Goal: Information Seeking & Learning: Learn about a topic

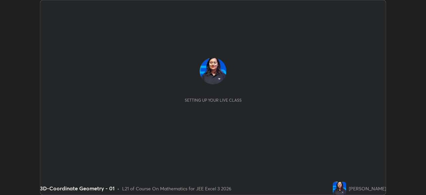
scroll to position [195, 425]
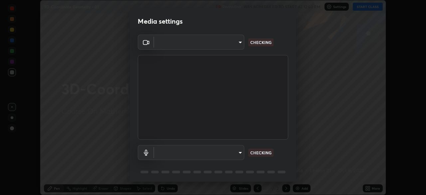
type input "1c1fc7f170fe0fb63c593947f71fbe7b7276dd803ac4132beb317857cbf647bf"
type input "default"
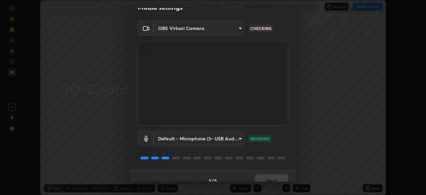
scroll to position [23, 0]
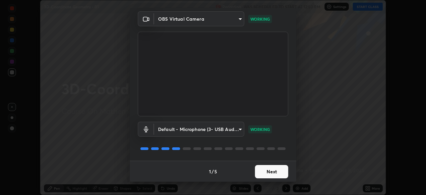
click at [270, 173] on button "Next" at bounding box center [271, 171] width 33 height 13
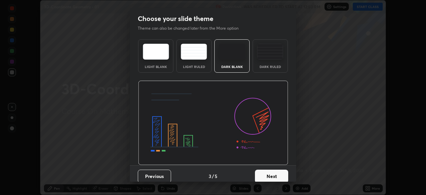
click at [272, 171] on button "Next" at bounding box center [271, 175] width 33 height 13
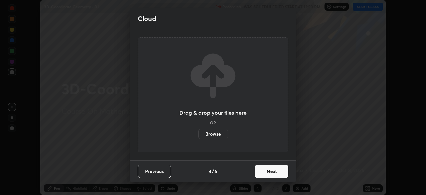
click at [271, 173] on button "Next" at bounding box center [271, 170] width 33 height 13
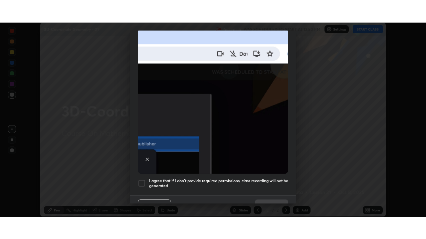
scroll to position [159, 0]
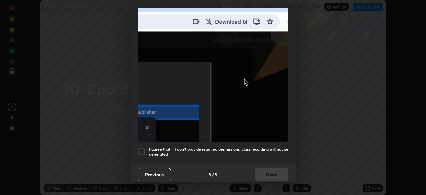
click at [263, 146] on h5 "I agree that if I don't provide required permissions, class recording will not …" at bounding box center [218, 151] width 139 height 10
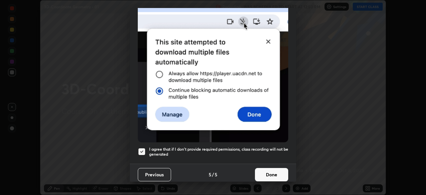
click at [267, 174] on button "Done" at bounding box center [271, 174] width 33 height 13
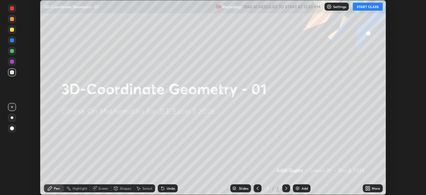
click at [361, 9] on button "START CLASS" at bounding box center [368, 7] width 30 height 8
click at [366, 187] on icon at bounding box center [367, 187] width 2 height 2
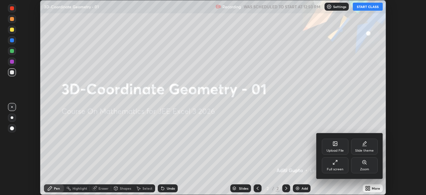
click at [331, 166] on div "Full screen" at bounding box center [335, 165] width 27 height 16
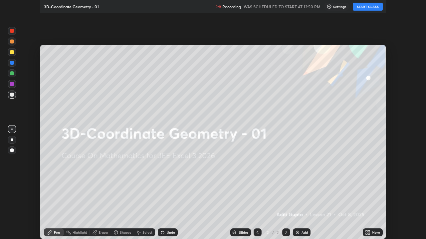
scroll to position [239, 426]
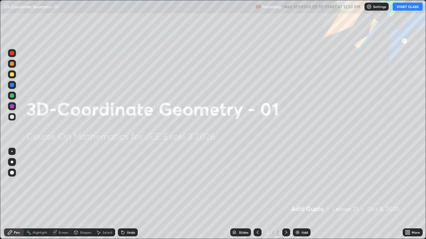
click at [302, 194] on div "Add" at bounding box center [304, 232] width 6 height 3
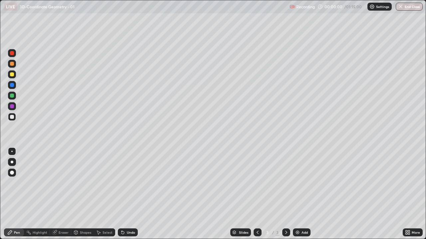
click at [303, 194] on div "Add" at bounding box center [302, 233] width 18 height 8
click at [305, 194] on div "Add" at bounding box center [302, 233] width 18 height 8
click at [306, 194] on div "Add" at bounding box center [304, 232] width 6 height 3
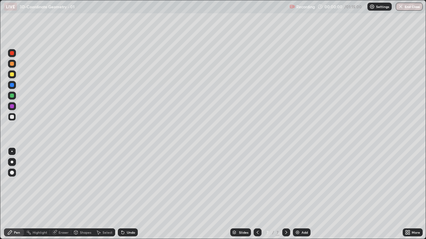
click at [305, 194] on div "Add" at bounding box center [304, 232] width 6 height 3
click at [304, 194] on div "Add" at bounding box center [304, 232] width 6 height 3
click at [305, 194] on div "Add" at bounding box center [304, 232] width 6 height 3
click at [304, 194] on div "Add" at bounding box center [304, 232] width 6 height 3
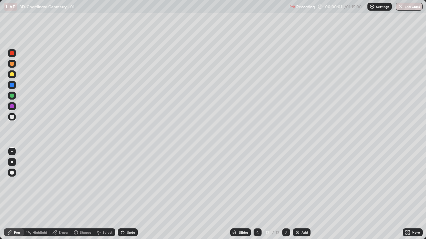
click at [305, 194] on div "Add" at bounding box center [304, 232] width 6 height 3
click at [244, 194] on div "Slides" at bounding box center [243, 232] width 9 height 3
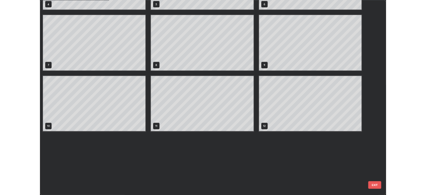
scroll to position [0, 0]
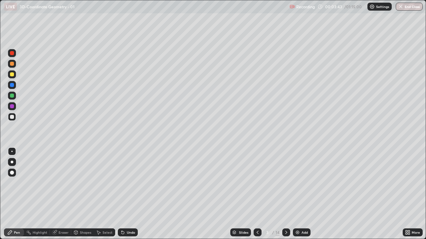
click at [12, 76] on div at bounding box center [12, 75] width 4 height 4
click at [12, 117] on div at bounding box center [12, 117] width 4 height 4
click at [134, 194] on div "Undo" at bounding box center [131, 232] width 8 height 3
click at [133, 194] on div "Undo" at bounding box center [131, 232] width 8 height 3
click at [63, 194] on div "Eraser" at bounding box center [64, 232] width 10 height 3
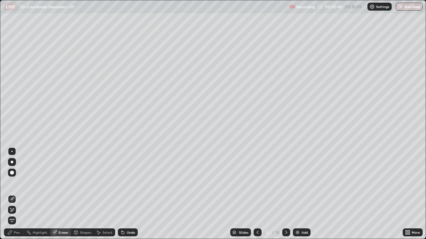
click at [16, 194] on div "Pen" at bounding box center [17, 232] width 6 height 3
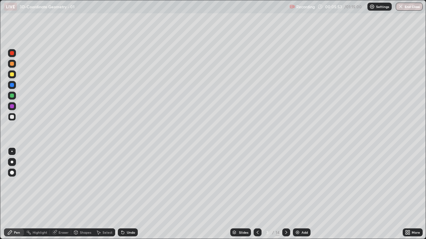
click at [129, 194] on div "Undo" at bounding box center [131, 232] width 8 height 3
click at [134, 194] on div "Undo" at bounding box center [128, 233] width 20 height 8
click at [134, 194] on div "Undo" at bounding box center [131, 232] width 8 height 3
click at [130, 194] on div "Undo" at bounding box center [131, 232] width 8 height 3
click at [124, 194] on icon at bounding box center [122, 232] width 5 height 5
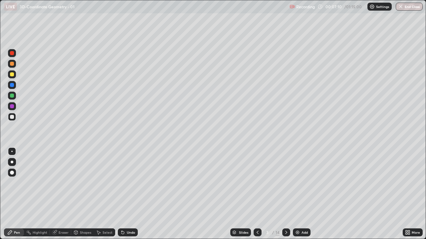
click at [123, 194] on icon at bounding box center [122, 232] width 5 height 5
click at [285, 194] on div at bounding box center [286, 232] width 8 height 13
click at [257, 194] on icon at bounding box center [257, 232] width 2 height 3
click at [285, 194] on icon at bounding box center [286, 232] width 2 height 3
click at [13, 75] on div at bounding box center [12, 75] width 4 height 4
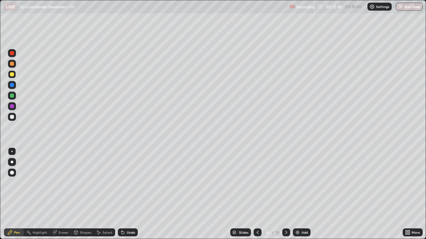
click at [14, 117] on div at bounding box center [12, 117] width 4 height 4
click at [128, 194] on div "Undo" at bounding box center [128, 233] width 20 height 8
click at [130, 194] on div "Undo" at bounding box center [128, 233] width 20 height 8
click at [12, 106] on div at bounding box center [12, 106] width 4 height 4
click at [16, 74] on div at bounding box center [12, 75] width 8 height 8
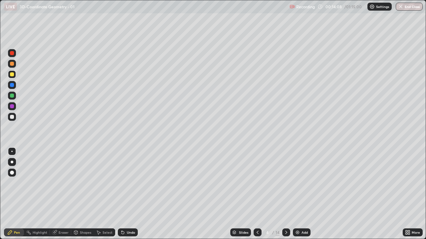
click at [15, 54] on div at bounding box center [12, 53] width 8 height 8
click at [288, 194] on icon at bounding box center [285, 232] width 5 height 5
click at [12, 85] on div at bounding box center [12, 85] width 4 height 4
click at [132, 194] on div "Undo" at bounding box center [128, 233] width 20 height 8
click at [14, 119] on div at bounding box center [12, 117] width 8 height 8
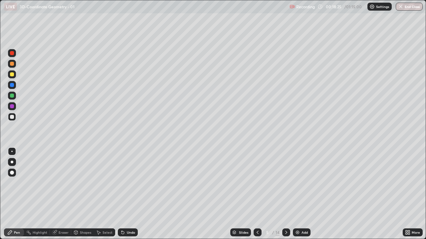
click at [129, 194] on div "Undo" at bounding box center [128, 233] width 20 height 8
click at [132, 194] on div "Undo" at bounding box center [131, 232] width 8 height 3
click at [125, 194] on div "Undo" at bounding box center [128, 233] width 20 height 8
click at [257, 194] on icon at bounding box center [257, 232] width 5 height 5
click at [105, 194] on div "Select" at bounding box center [104, 233] width 21 height 8
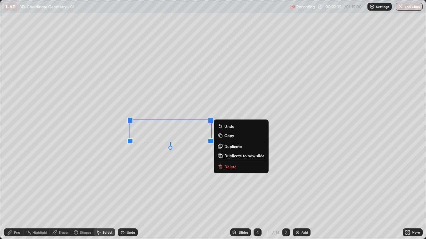
click at [177, 172] on div "0 ° Undo Copy Duplicate Duplicate to new slide Delete" at bounding box center [212, 119] width 425 height 239
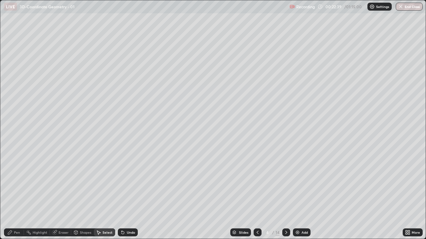
click at [16, 194] on div "Pen" at bounding box center [17, 232] width 6 height 3
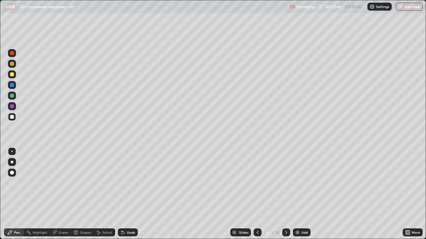
click at [105, 194] on div "Select" at bounding box center [107, 232] width 10 height 3
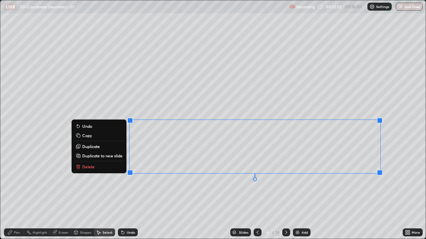
click at [91, 136] on p "Copy" at bounding box center [87, 135] width 10 height 5
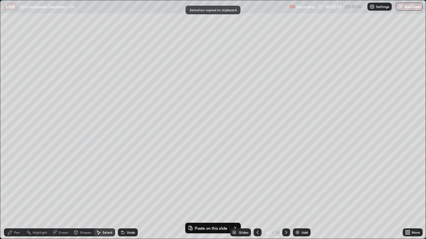
click at [300, 194] on div "Add" at bounding box center [302, 233] width 18 height 8
click at [285, 194] on icon at bounding box center [285, 232] width 5 height 5
click at [207, 194] on button "Paste on this slide" at bounding box center [208, 229] width 42 height 8
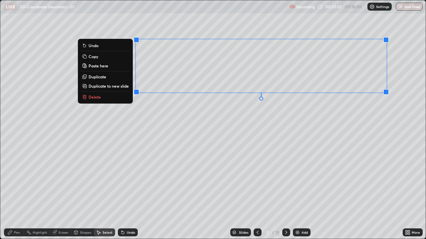
click at [63, 194] on div "Eraser" at bounding box center [64, 232] width 10 height 3
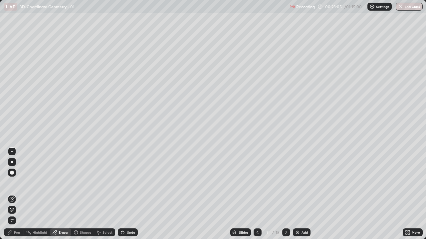
click at [257, 194] on icon at bounding box center [257, 232] width 5 height 5
click at [259, 194] on icon at bounding box center [257, 232] width 5 height 5
click at [257, 194] on icon at bounding box center [257, 232] width 5 height 5
click at [107, 194] on div "Select" at bounding box center [107, 232] width 10 height 3
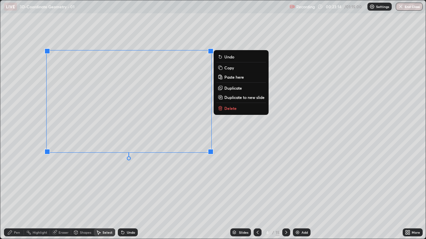
click at [229, 68] on p "Copy" at bounding box center [229, 67] width 10 height 5
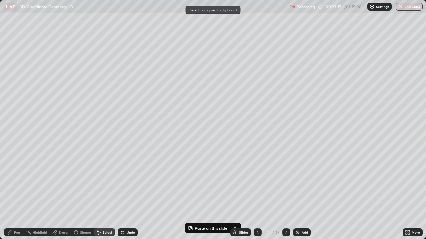
click at [283, 194] on icon at bounding box center [285, 232] width 5 height 5
click at [284, 194] on icon at bounding box center [285, 232] width 5 height 5
click at [282, 194] on div at bounding box center [286, 233] width 8 height 8
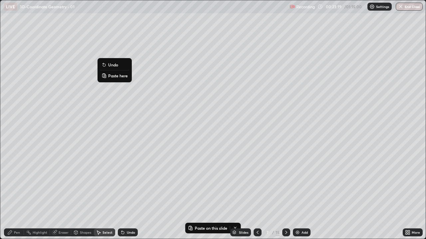
click at [116, 75] on p "Paste here" at bounding box center [118, 75] width 20 height 5
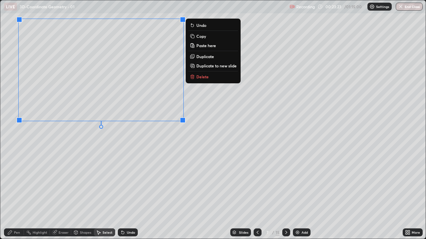
click at [63, 194] on div "Eraser" at bounding box center [64, 232] width 10 height 3
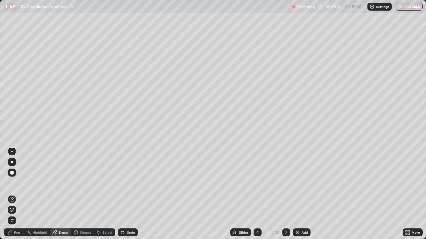
click at [15, 194] on div "Pen" at bounding box center [17, 232] width 6 height 3
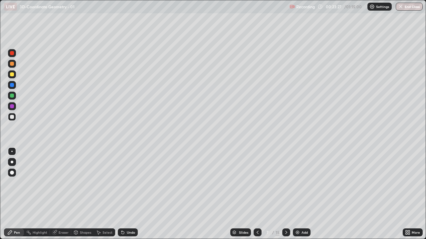
click at [13, 95] on div at bounding box center [12, 96] width 4 height 4
click at [60, 194] on div "Eraser" at bounding box center [60, 233] width 21 height 8
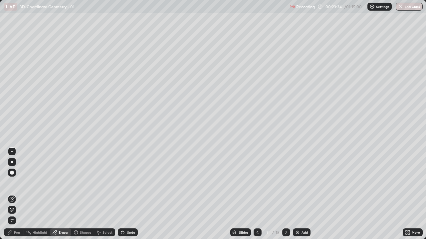
click at [11, 194] on icon at bounding box center [10, 233] width 4 height 4
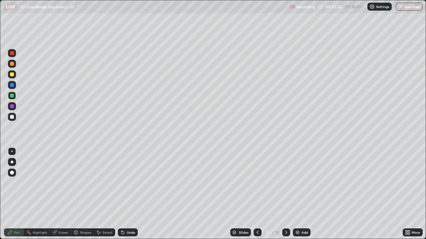
click at [13, 76] on div at bounding box center [12, 75] width 4 height 4
click at [406, 194] on icon at bounding box center [406, 232] width 2 height 2
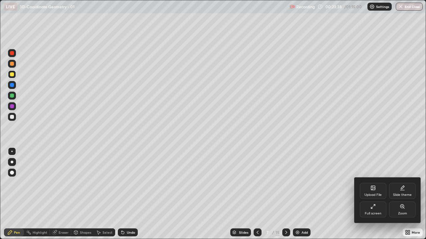
click at [365, 194] on div "Full screen" at bounding box center [373, 210] width 27 height 16
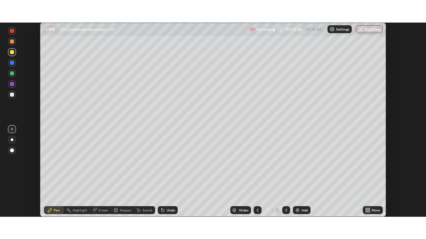
scroll to position [33065, 32834]
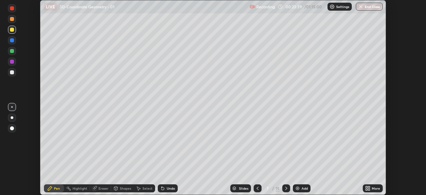
click at [372, 185] on div "More" at bounding box center [373, 188] width 20 height 8
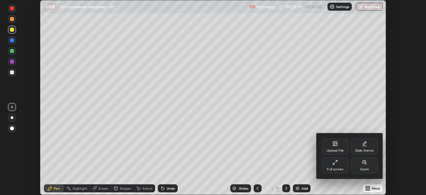
click at [336, 161] on icon at bounding box center [334, 161] width 5 height 5
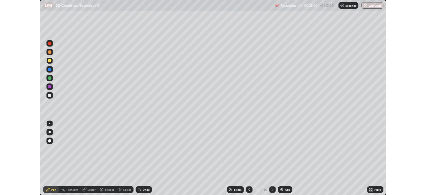
scroll to position [239, 426]
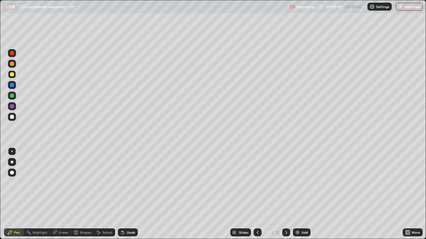
click at [15, 94] on div at bounding box center [12, 96] width 8 height 8
click at [13, 119] on div at bounding box center [12, 117] width 4 height 4
click at [107, 194] on div "Select" at bounding box center [104, 233] width 21 height 8
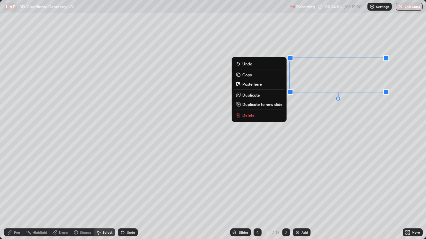
click at [253, 77] on button "Copy" at bounding box center [259, 75] width 50 height 8
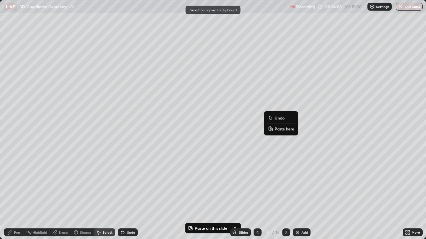
click at [280, 128] on p "Paste here" at bounding box center [284, 128] width 20 height 5
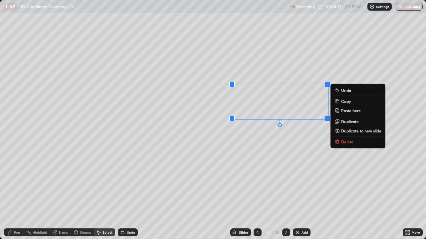
click at [17, 194] on div "Pen" at bounding box center [17, 232] width 6 height 3
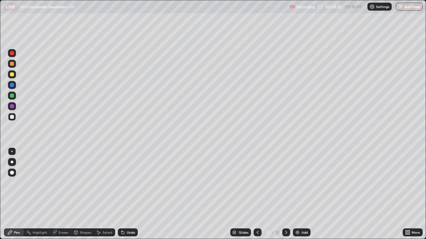
click at [406, 194] on icon at bounding box center [406, 232] width 2 height 2
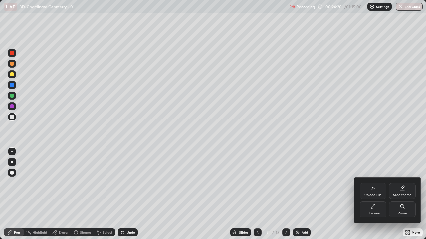
click at [371, 194] on icon at bounding box center [372, 206] width 5 height 5
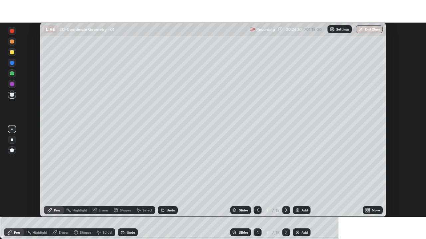
scroll to position [33065, 32834]
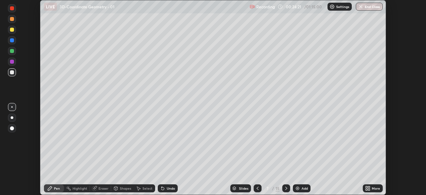
click at [373, 188] on div "More" at bounding box center [376, 187] width 8 height 3
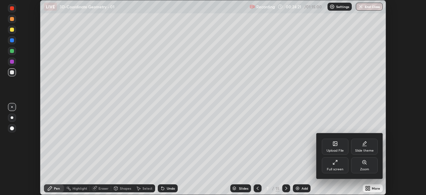
click at [344, 165] on div "Full screen" at bounding box center [335, 165] width 27 height 16
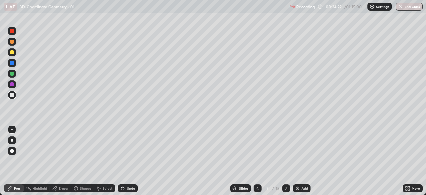
scroll to position [239, 426]
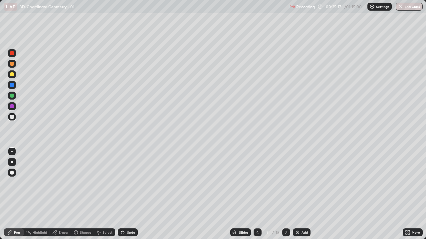
click at [12, 64] on div at bounding box center [12, 64] width 4 height 4
click at [285, 194] on icon at bounding box center [285, 232] width 5 height 5
click at [15, 116] on div at bounding box center [12, 117] width 8 height 8
click at [13, 84] on div at bounding box center [12, 85] width 4 height 4
click at [13, 55] on div at bounding box center [12, 53] width 4 height 4
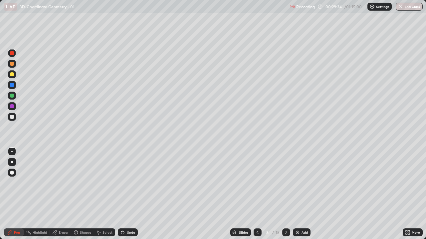
click at [15, 74] on div at bounding box center [12, 75] width 8 height 8
click at [131, 194] on div "Undo" at bounding box center [131, 232] width 8 height 3
click at [130, 194] on div "Undo" at bounding box center [131, 232] width 8 height 3
click at [13, 117] on div at bounding box center [12, 117] width 4 height 4
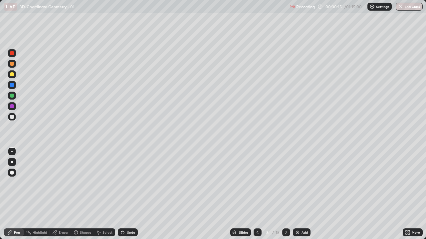
click at [63, 194] on div "Eraser" at bounding box center [60, 233] width 21 height 8
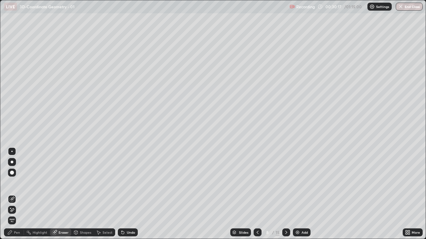
click at [11, 194] on icon at bounding box center [10, 233] width 4 height 4
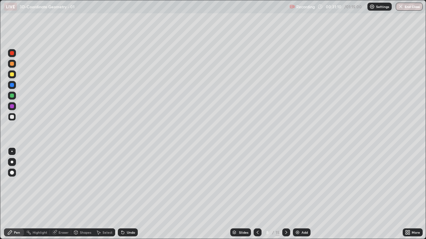
click at [127, 194] on div "Undo" at bounding box center [131, 232] width 8 height 3
click at [124, 194] on div "Undo" at bounding box center [128, 233] width 20 height 8
click at [126, 194] on div "Undo" at bounding box center [128, 233] width 20 height 8
click at [131, 194] on div "Undo" at bounding box center [131, 232] width 8 height 3
click at [285, 194] on icon at bounding box center [285, 232] width 5 height 5
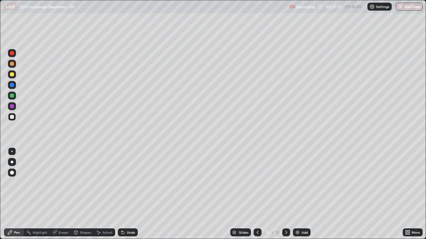
click at [13, 73] on div at bounding box center [12, 75] width 4 height 4
click at [64, 194] on div "Eraser" at bounding box center [60, 233] width 21 height 8
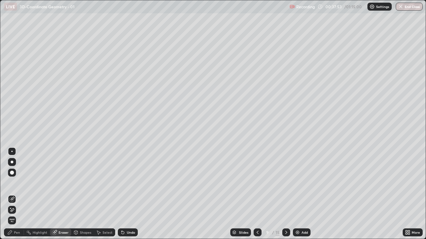
click at [16, 194] on div "Pen" at bounding box center [17, 232] width 6 height 3
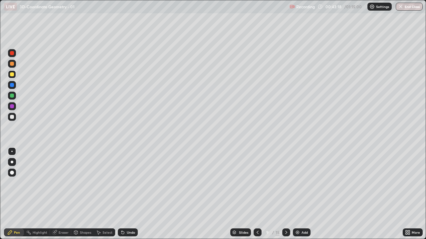
click at [13, 117] on div at bounding box center [12, 117] width 4 height 4
click at [13, 76] on div at bounding box center [12, 75] width 4 height 4
click at [11, 116] on div at bounding box center [12, 117] width 4 height 4
click at [12, 96] on div at bounding box center [12, 96] width 4 height 4
click at [12, 87] on div at bounding box center [12, 85] width 4 height 4
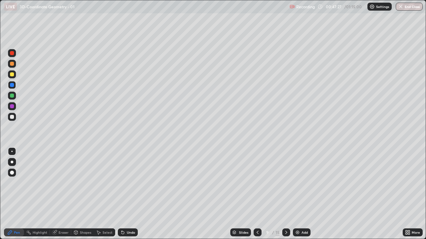
click at [12, 117] on div at bounding box center [12, 117] width 4 height 4
click at [12, 85] on div at bounding box center [12, 85] width 4 height 4
click at [13, 51] on div at bounding box center [12, 53] width 4 height 4
click at [12, 107] on div at bounding box center [12, 106] width 4 height 4
click at [127, 194] on div "Undo" at bounding box center [128, 233] width 20 height 8
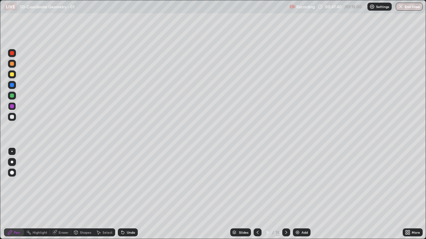
click at [127, 194] on div "Undo" at bounding box center [128, 233] width 20 height 8
click at [15, 118] on div at bounding box center [12, 117] width 8 height 8
click at [13, 84] on div at bounding box center [12, 85] width 4 height 4
click at [13, 95] on div at bounding box center [12, 96] width 4 height 4
click at [13, 54] on div at bounding box center [12, 53] width 4 height 4
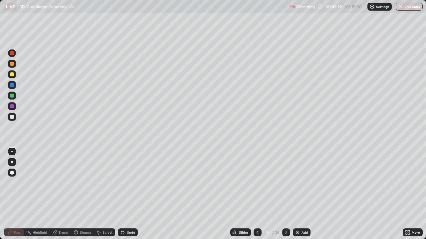
click at [14, 116] on div at bounding box center [12, 117] width 8 height 8
click at [285, 194] on icon at bounding box center [285, 232] width 5 height 5
click at [254, 194] on div at bounding box center [257, 232] width 8 height 13
click at [59, 194] on div "Eraser" at bounding box center [64, 232] width 10 height 3
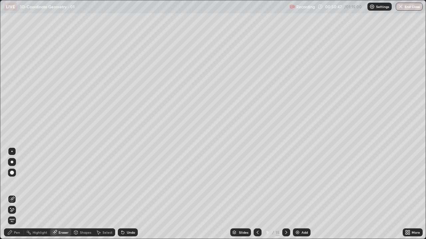
click at [15, 194] on div "Pen" at bounding box center [17, 232] width 6 height 3
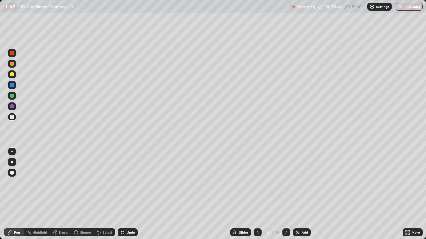
click at [286, 194] on icon at bounding box center [285, 232] width 5 height 5
click at [285, 194] on icon at bounding box center [285, 232] width 5 height 5
click at [14, 66] on div at bounding box center [12, 64] width 8 height 8
click at [12, 117] on div at bounding box center [12, 117] width 4 height 4
click at [129, 194] on div "Undo" at bounding box center [131, 232] width 8 height 3
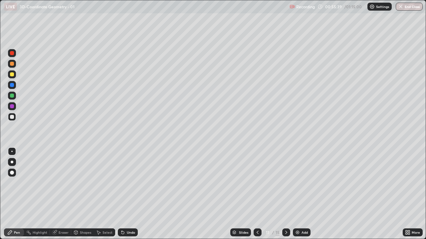
click at [130, 194] on div "Undo" at bounding box center [128, 233] width 20 height 8
click at [126, 194] on div "Undo" at bounding box center [128, 233] width 20 height 8
click at [105, 194] on div "Select" at bounding box center [107, 232] width 10 height 3
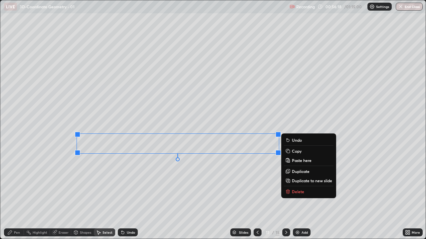
click at [298, 173] on p "Duplicate" at bounding box center [301, 171] width 18 height 5
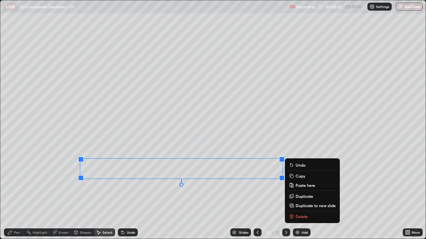
click at [66, 194] on div "Eraser" at bounding box center [64, 232] width 10 height 3
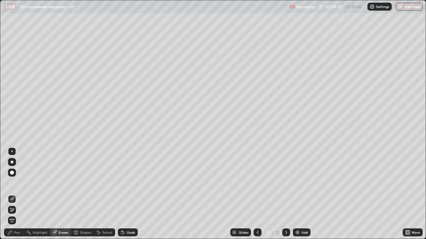
click at [21, 194] on div "Pen" at bounding box center [14, 233] width 20 height 8
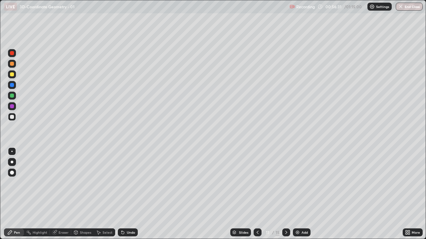
click at [122, 194] on icon at bounding box center [122, 233] width 3 height 3
click at [407, 194] on icon at bounding box center [406, 232] width 2 height 2
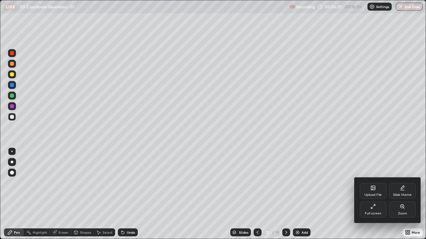
click at [369, 194] on div "Full screen" at bounding box center [373, 210] width 27 height 16
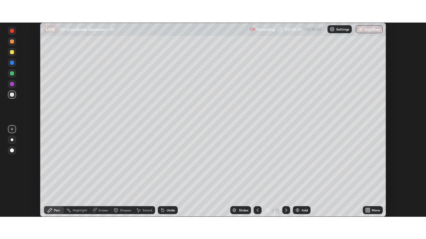
scroll to position [33065, 32834]
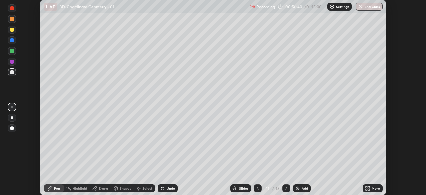
click at [373, 188] on div "More" at bounding box center [376, 187] width 8 height 3
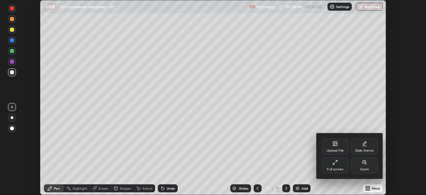
click at [336, 163] on icon at bounding box center [334, 161] width 5 height 5
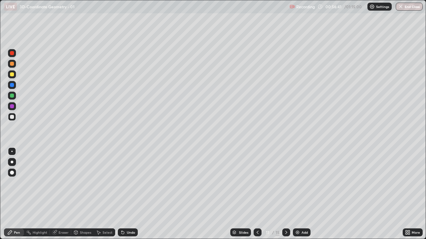
scroll to position [239, 426]
click at [128, 194] on div "Undo" at bounding box center [131, 232] width 8 height 3
click at [288, 194] on div at bounding box center [286, 233] width 8 height 8
click at [12, 64] on div at bounding box center [12, 64] width 4 height 4
click at [13, 85] on div at bounding box center [12, 85] width 4 height 4
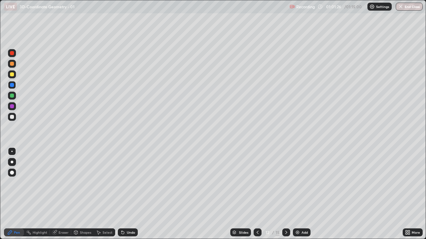
click at [14, 95] on div at bounding box center [12, 96] width 8 height 8
click at [12, 87] on div at bounding box center [12, 85] width 4 height 4
click at [15, 106] on div at bounding box center [12, 106] width 8 height 8
click at [12, 117] on div at bounding box center [12, 117] width 4 height 4
click at [133, 194] on div "Undo" at bounding box center [128, 233] width 20 height 8
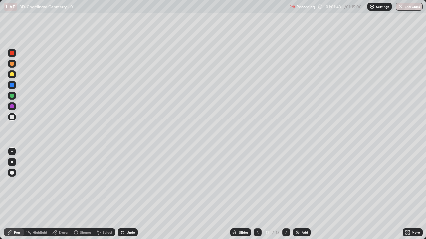
click at [12, 107] on div at bounding box center [12, 106] width 4 height 4
click at [13, 85] on div at bounding box center [12, 85] width 4 height 4
click at [127, 194] on div "Undo" at bounding box center [131, 232] width 8 height 3
click at [13, 75] on div at bounding box center [12, 75] width 4 height 4
click at [13, 86] on div at bounding box center [12, 85] width 4 height 4
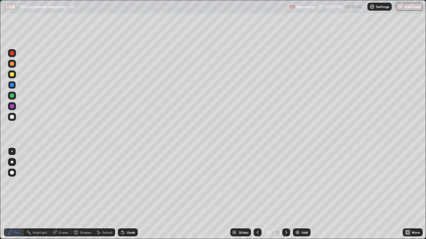
click at [13, 52] on div at bounding box center [12, 53] width 4 height 4
click at [12, 117] on div at bounding box center [12, 117] width 4 height 4
click at [400, 7] on img "button" at bounding box center [400, 6] width 5 height 5
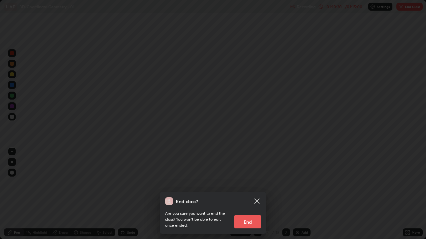
click at [249, 194] on button "End" at bounding box center [247, 222] width 27 height 13
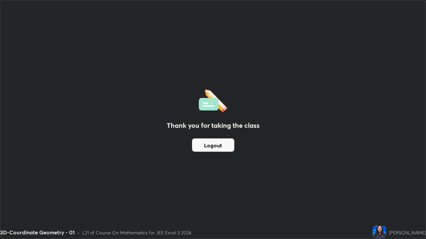
click at [221, 147] on button "Logout" at bounding box center [213, 145] width 42 height 13
click at [218, 145] on button "Logout" at bounding box center [213, 145] width 42 height 13
click at [217, 147] on button "Logout" at bounding box center [213, 145] width 42 height 13
click at [222, 147] on button "Logout" at bounding box center [213, 145] width 42 height 13
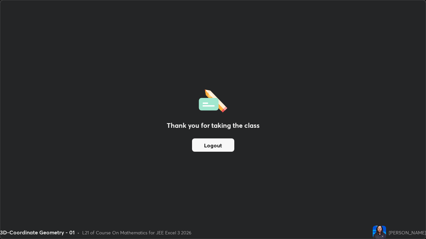
click at [222, 147] on button "Logout" at bounding box center [213, 145] width 42 height 13
click at [210, 144] on button "Logout" at bounding box center [213, 145] width 42 height 13
click at [358, 133] on div "Thank you for taking the class Logout" at bounding box center [212, 119] width 425 height 239
